Goal: Task Accomplishment & Management: Complete application form

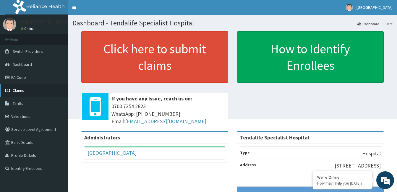
click at [35, 92] on link "Claims" at bounding box center [34, 90] width 68 height 13
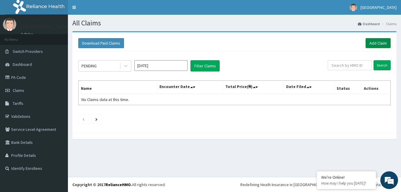
click at [367, 46] on link "Add Claim" at bounding box center [378, 43] width 25 height 10
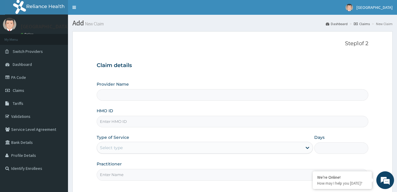
type input "Tendalife Specialist Hospital"
click at [126, 122] on input "HMO ID" at bounding box center [233, 122] width 272 height 12
type input "blx/10033/a"
click at [117, 150] on div "Select type" at bounding box center [111, 148] width 23 height 6
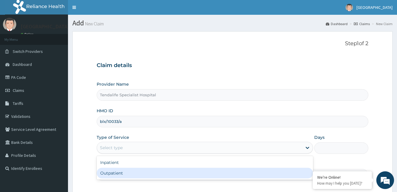
click at [112, 172] on div "Outpatient" at bounding box center [205, 173] width 216 height 11
type input "1"
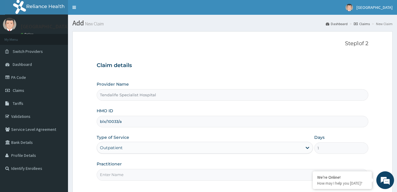
scroll to position [55, 0]
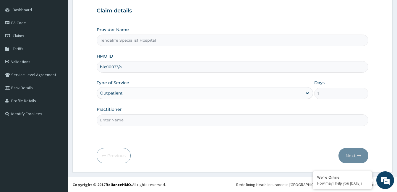
click at [131, 119] on input "Practitioner" at bounding box center [233, 120] width 272 height 12
type input "Dr Akinpelu"
click at [352, 157] on button "Next" at bounding box center [354, 155] width 30 height 15
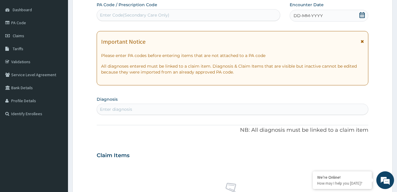
click at [361, 12] on div "DD-MM-YYYY" at bounding box center [329, 16] width 79 height 12
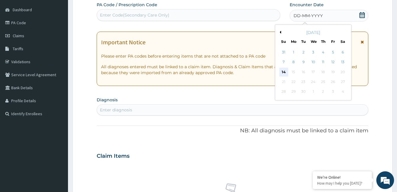
click at [284, 72] on div "14" at bounding box center [283, 72] width 9 height 9
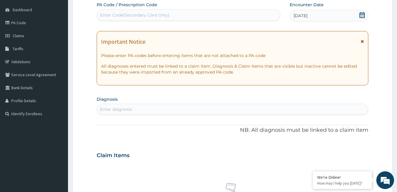
click at [108, 109] on div "Enter diagnosis" at bounding box center [116, 109] width 32 height 6
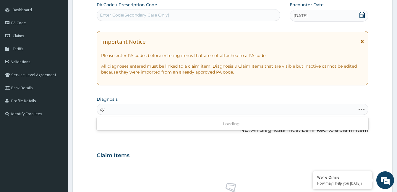
type input "c"
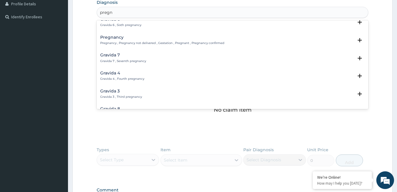
scroll to position [5, 0]
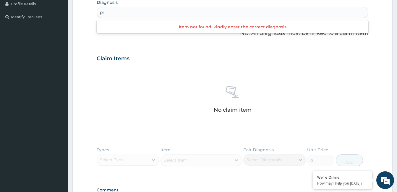
type input "p"
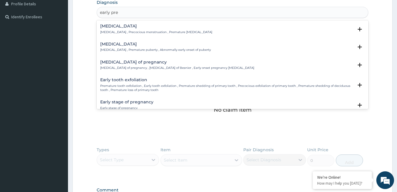
type input "early preg"
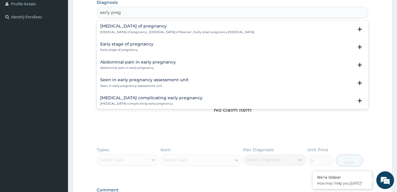
click at [127, 44] on h4 "Early stage of pregnancy" at bounding box center [126, 44] width 53 height 4
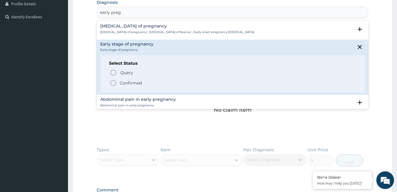
click at [113, 84] on icon "status option filled" at bounding box center [113, 83] width 7 height 7
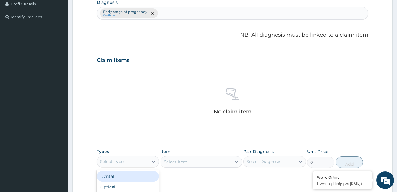
click at [141, 164] on div "Select Type" at bounding box center [122, 161] width 51 height 9
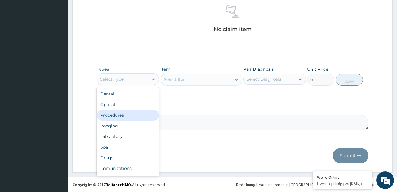
click at [127, 117] on div "Procedures" at bounding box center [128, 115] width 62 height 11
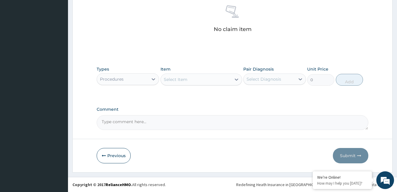
click at [204, 76] on div "Select Item" at bounding box center [196, 79] width 70 height 9
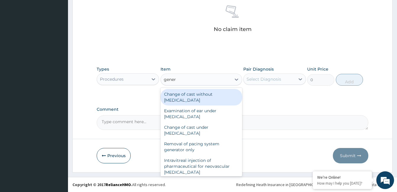
type input "genera"
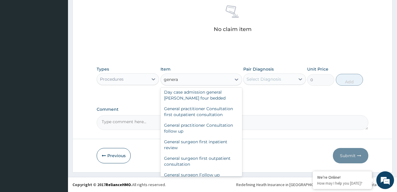
scroll to position [106, 0]
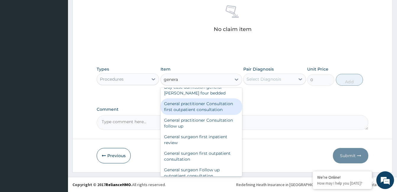
click at [178, 114] on div "General practitioner Consultation first outpatient consultation" at bounding box center [202, 106] width 82 height 17
type input "3600"
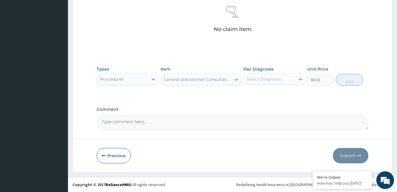
click at [266, 77] on div "Select Diagnosis" at bounding box center [264, 79] width 35 height 6
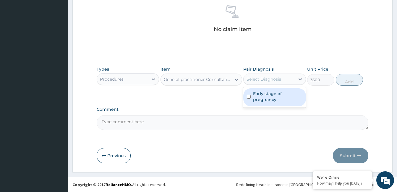
click at [250, 95] on input "checkbox" at bounding box center [249, 97] width 4 height 4
checkbox input "true"
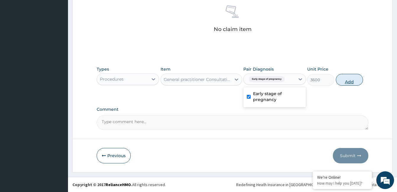
click at [351, 79] on button "Add" at bounding box center [349, 80] width 27 height 12
type input "0"
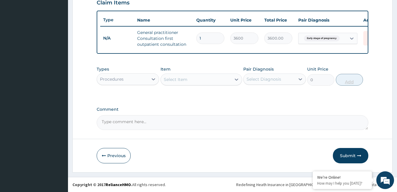
scroll to position [214, 0]
click at [144, 78] on div "Procedures" at bounding box center [122, 79] width 51 height 9
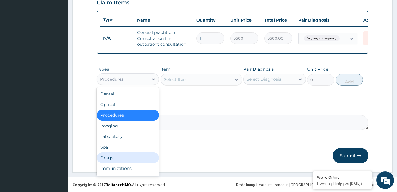
click at [111, 159] on div "Drugs" at bounding box center [128, 158] width 62 height 11
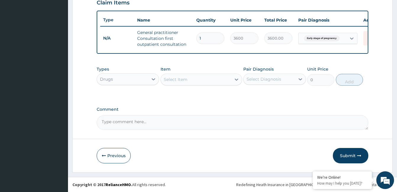
click at [216, 79] on div "Select Item" at bounding box center [196, 79] width 70 height 9
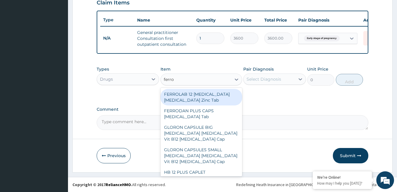
type input "ferro"
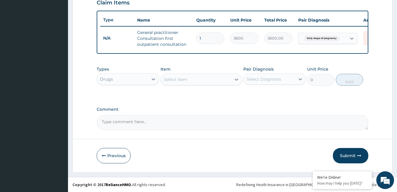
click at [203, 80] on div "Select Item" at bounding box center [196, 79] width 70 height 9
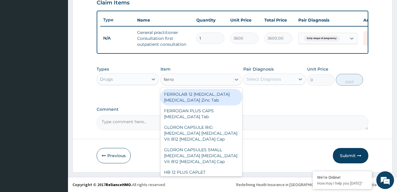
type input "ferrou"
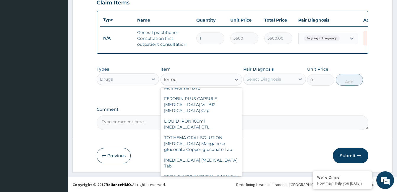
scroll to position [154, 0]
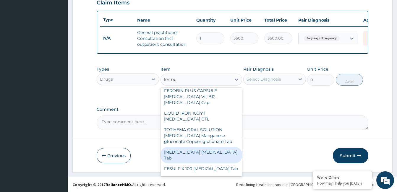
click at [204, 152] on div "Ferrous sulphate Ferrous Sulphate Tab" at bounding box center [202, 155] width 82 height 17
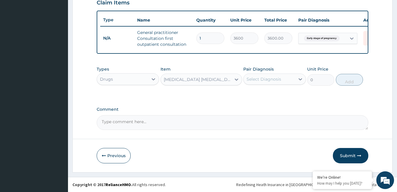
type input "23"
click at [266, 78] on div "Select Diagnosis" at bounding box center [264, 79] width 35 height 6
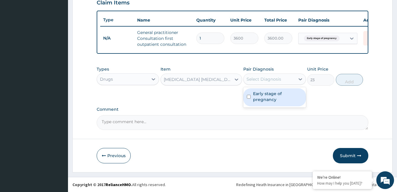
click at [248, 98] on input "checkbox" at bounding box center [249, 97] width 4 height 4
checkbox input "true"
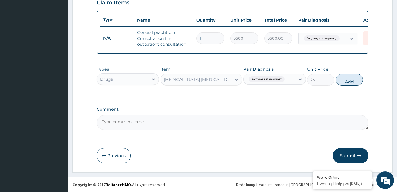
click at [342, 79] on button "Add" at bounding box center [349, 80] width 27 height 12
type input "0"
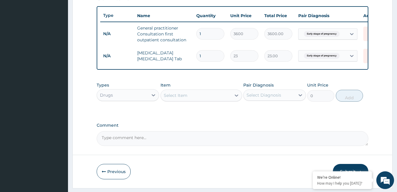
click at [213, 51] on input "1" at bounding box center [210, 56] width 28 height 12
type input "14"
type input "322.00"
type input "14"
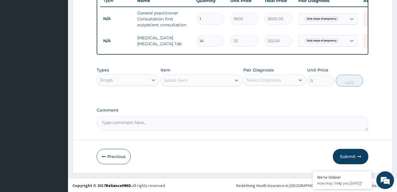
scroll to position [234, 0]
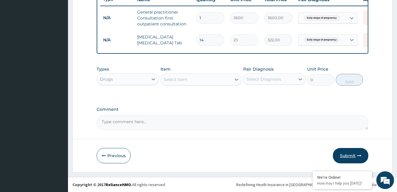
click at [351, 158] on button "Submit" at bounding box center [350, 155] width 35 height 15
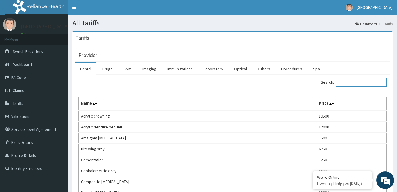
click at [348, 81] on input "Search:" at bounding box center [361, 82] width 51 height 9
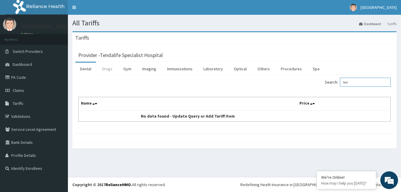
type input "ferr"
click at [108, 67] on link "Drugs" at bounding box center [108, 69] width 20 height 12
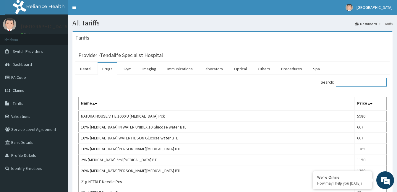
click at [357, 81] on input "Search:" at bounding box center [361, 82] width 51 height 9
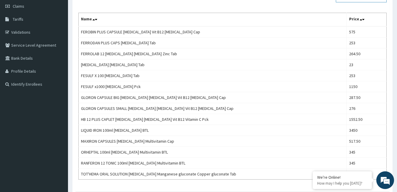
scroll to position [77, 0]
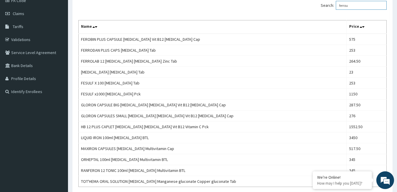
type input "ferrou"
